Goal: Information Seeking & Learning: Learn about a topic

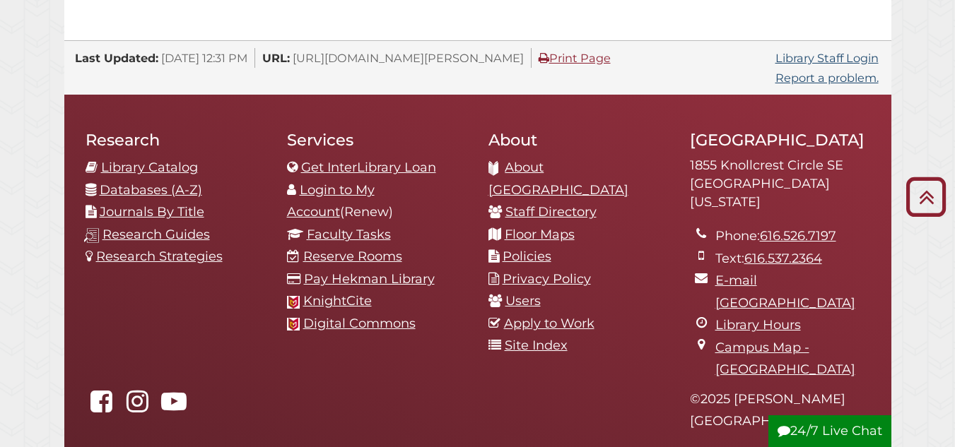
scroll to position [1482, 0]
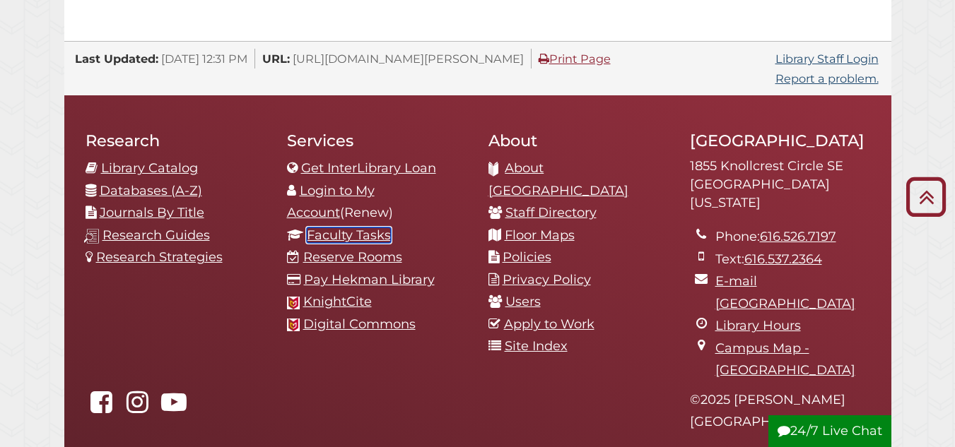
click at [367, 228] on link "Faculty Tasks" at bounding box center [349, 236] width 84 height 16
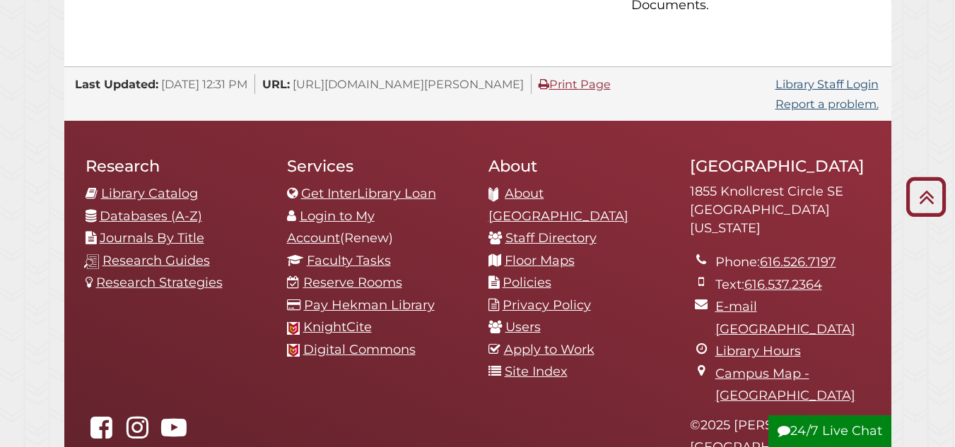
scroll to position [1456, 0]
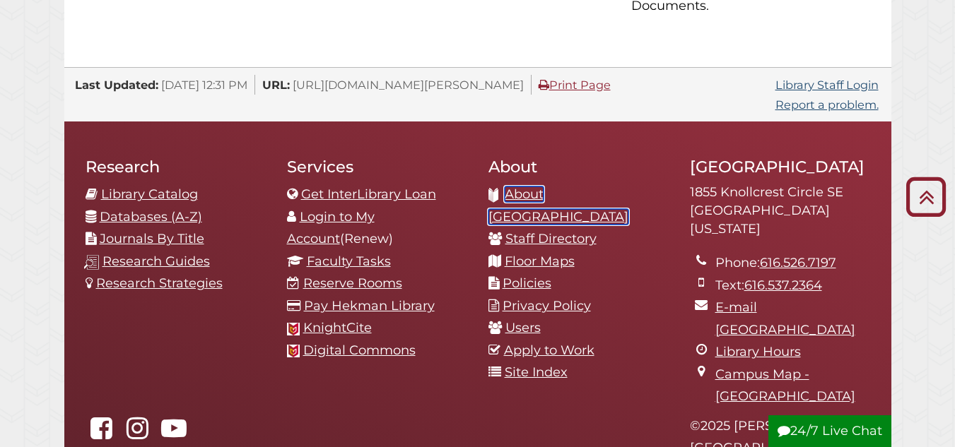
click at [592, 187] on link "About [GEOGRAPHIC_DATA]" at bounding box center [558, 206] width 140 height 38
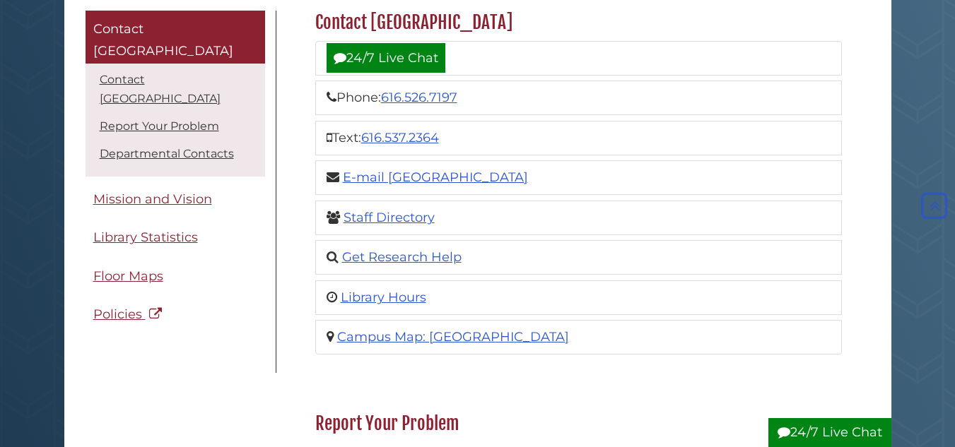
scroll to position [198, 0]
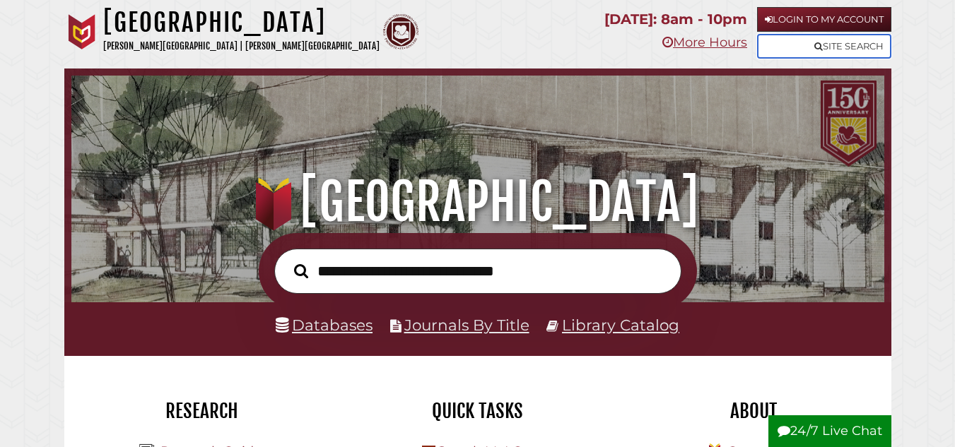
click at [842, 46] on link "Site Search" at bounding box center [824, 46] width 134 height 25
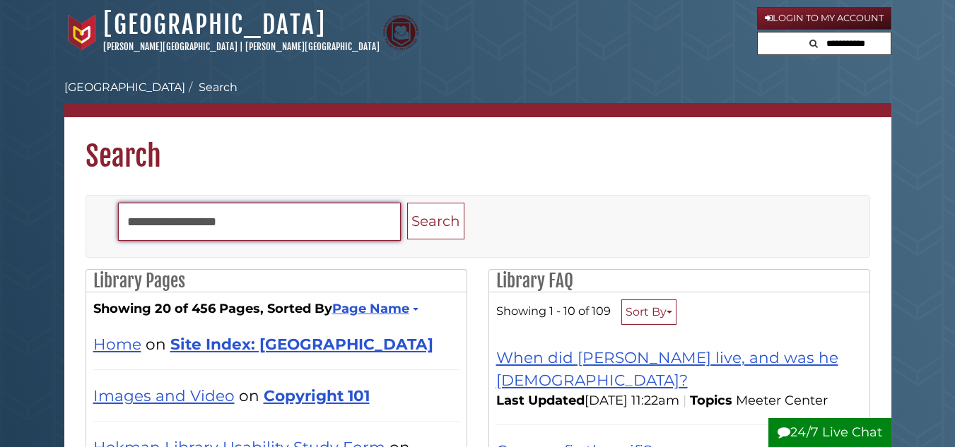
click at [270, 219] on input "Search" at bounding box center [259, 222] width 283 height 38
click at [407, 203] on button "Search" at bounding box center [435, 221] width 57 height 37
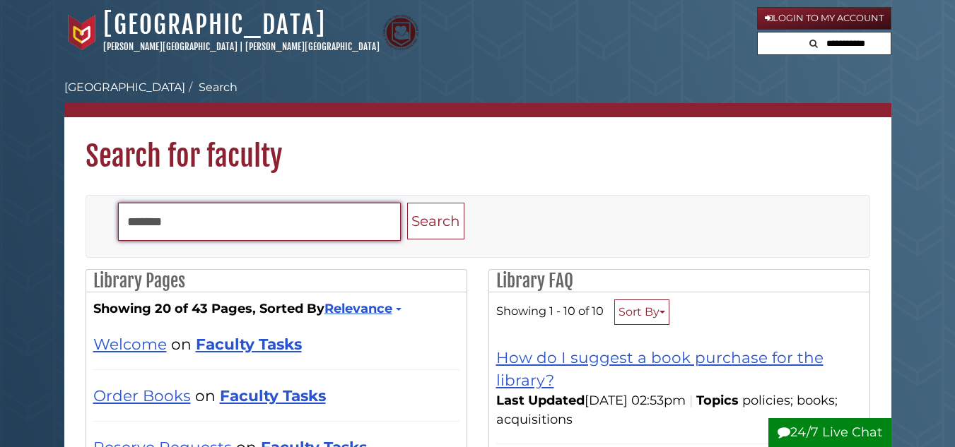
drag, startPoint x: 182, startPoint y: 221, endPoint x: 89, endPoint y: 228, distance: 93.5
click at [89, 228] on div "Toggle navigation Search ******* Search" at bounding box center [477, 226] width 783 height 61
click at [407, 203] on button "Search" at bounding box center [435, 221] width 57 height 37
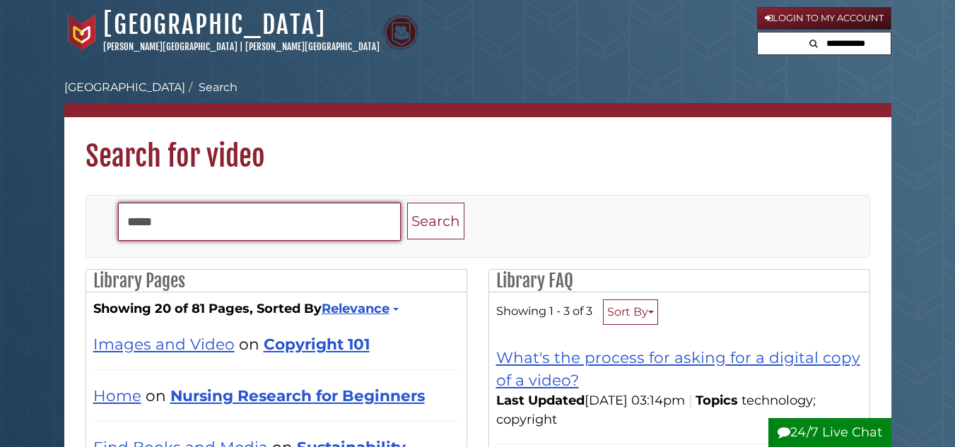
type input "*******"
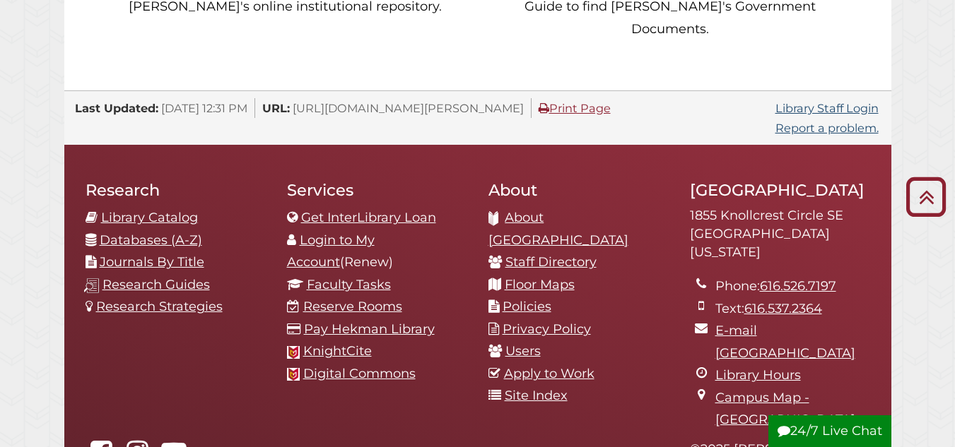
scroll to position [1433, 0]
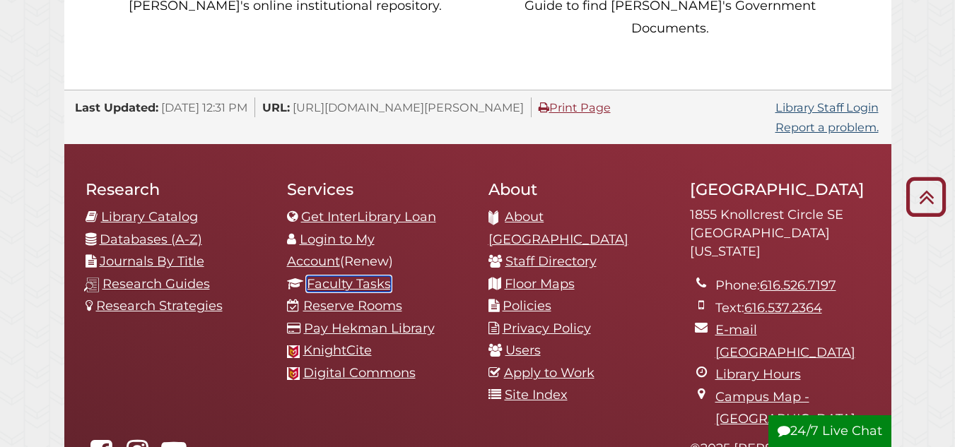
click at [370, 276] on link "Faculty Tasks" at bounding box center [349, 284] width 84 height 16
